Goal: Task Accomplishment & Management: Complete application form

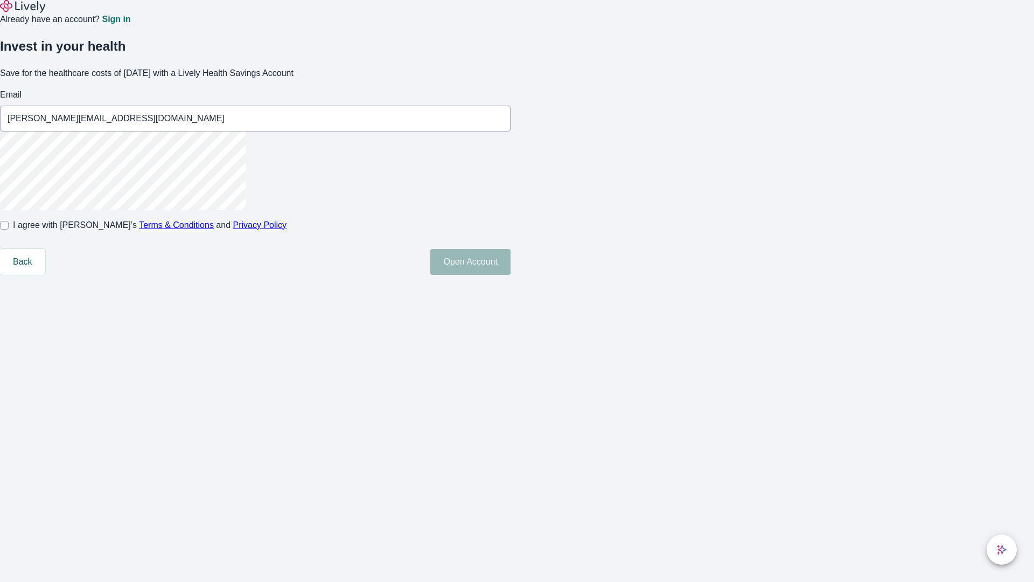
click at [9, 230] on input "I agree with Lively’s Terms & Conditions and Privacy Policy" at bounding box center [4, 225] width 9 height 9
checkbox input "true"
click at [511, 275] on button "Open Account" at bounding box center [470, 262] width 80 height 26
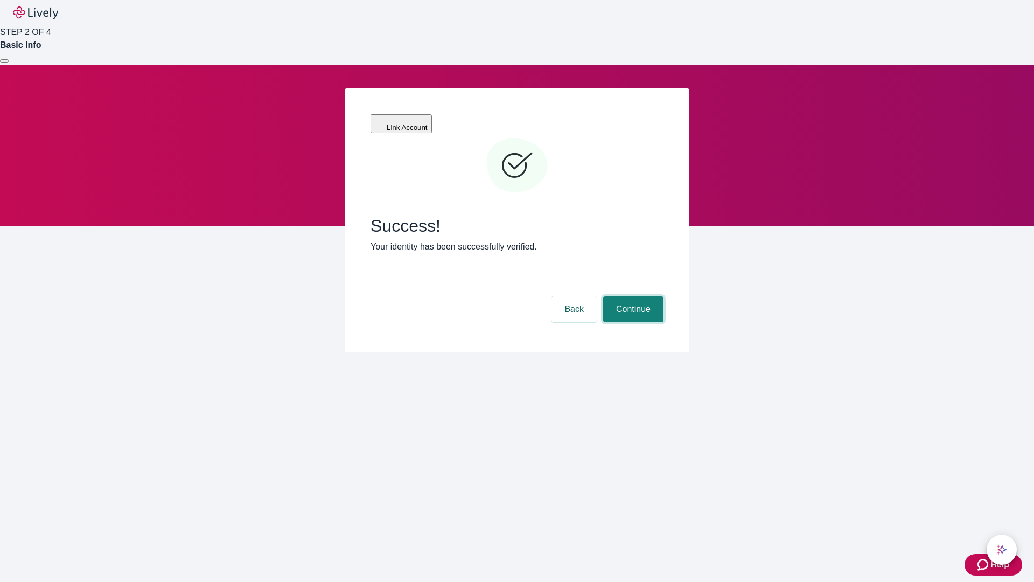
click at [632, 296] on button "Continue" at bounding box center [633, 309] width 60 height 26
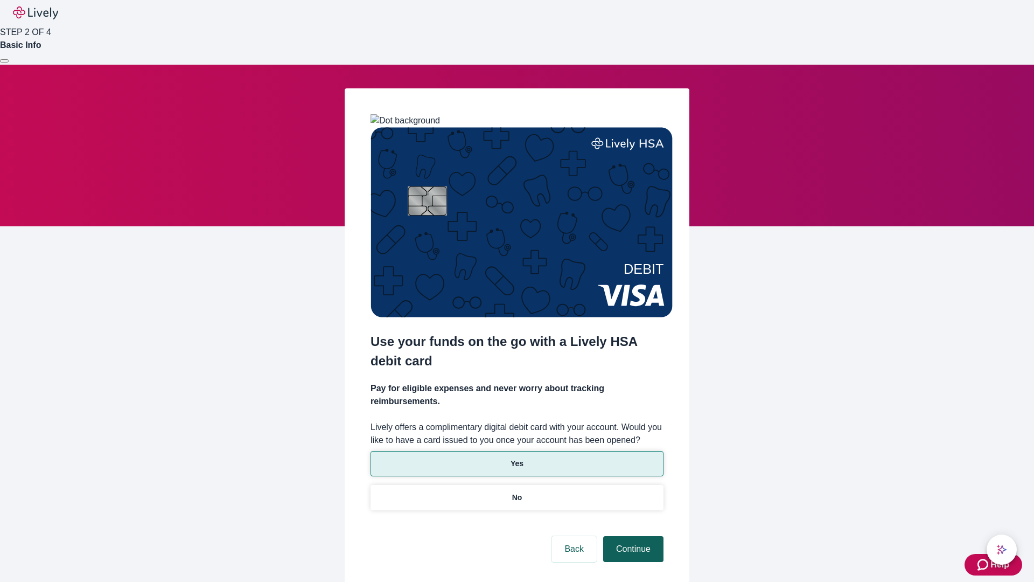
click at [517, 458] on p "Yes" at bounding box center [517, 463] width 13 height 11
click at [632, 536] on button "Continue" at bounding box center [633, 549] width 60 height 26
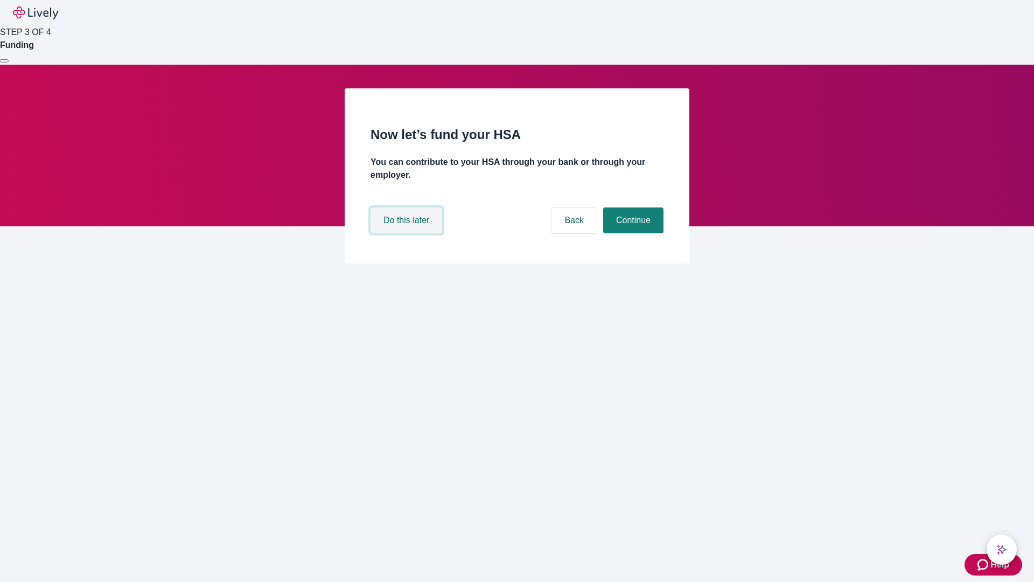
click at [408, 233] on button "Do this later" at bounding box center [407, 220] width 72 height 26
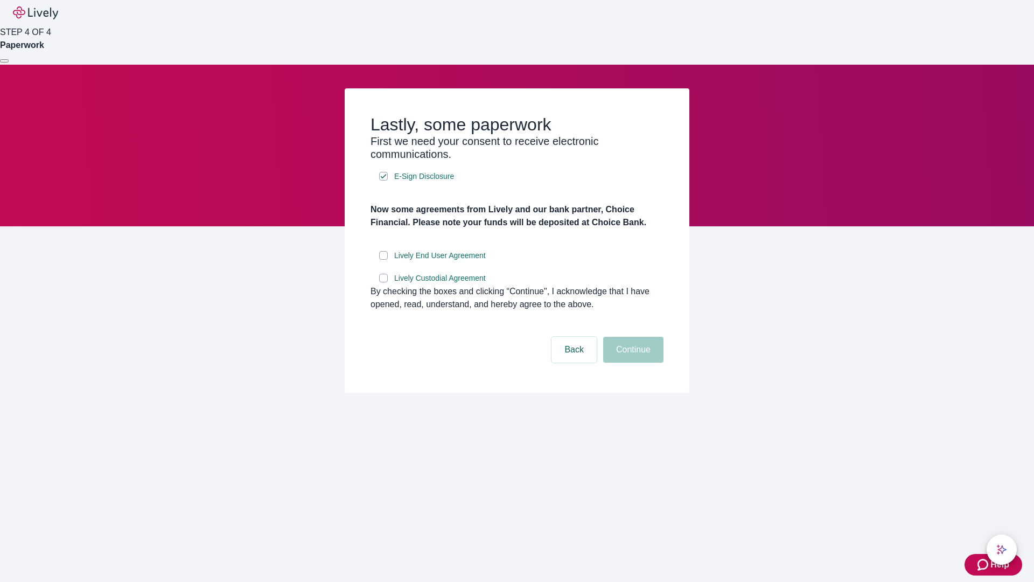
click at [384, 260] on input "Lively End User Agreement" at bounding box center [383, 255] width 9 height 9
checkbox input "true"
click at [384, 282] on input "Lively Custodial Agreement" at bounding box center [383, 278] width 9 height 9
checkbox input "true"
click at [632, 363] on button "Continue" at bounding box center [633, 350] width 60 height 26
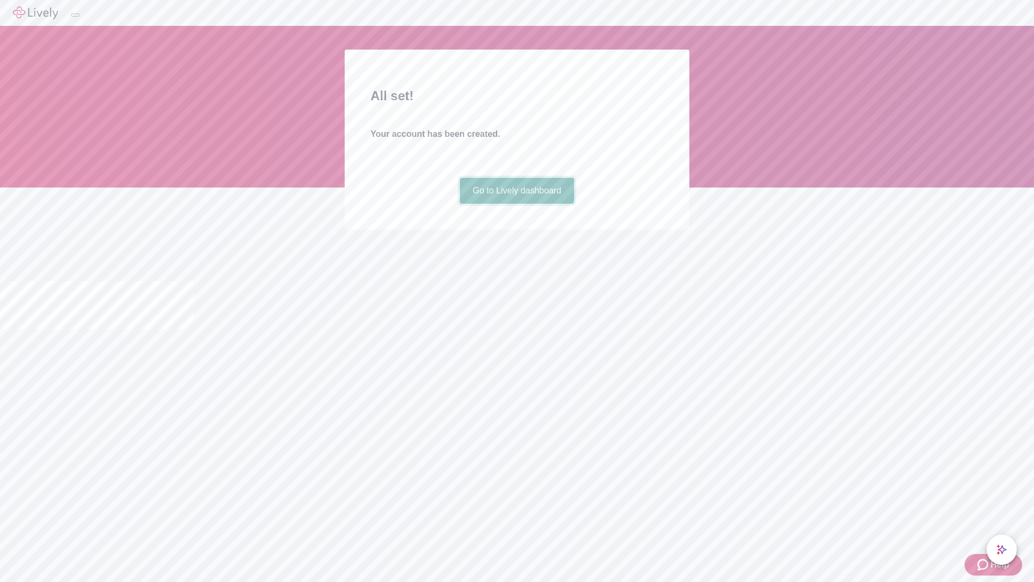
click at [517, 204] on link "Go to Lively dashboard" at bounding box center [517, 191] width 115 height 26
